Goal: Task Accomplishment & Management: Manage account settings

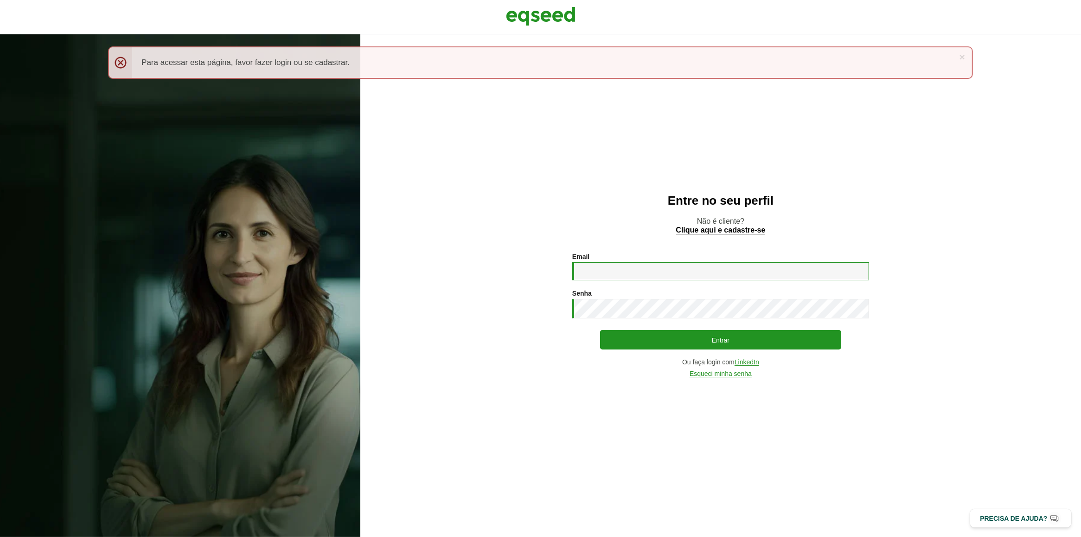
type input "**********"
click at [638, 351] on div "**********" at bounding box center [720, 315] width 297 height 124
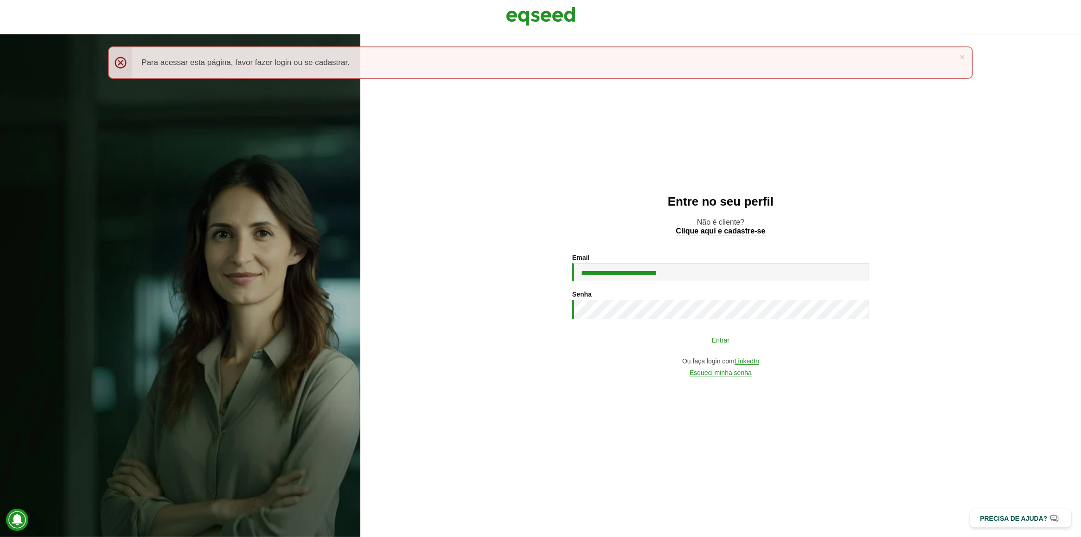
click at [636, 346] on button "Entrar" at bounding box center [720, 340] width 241 height 18
